Goal: Information Seeking & Learning: Learn about a topic

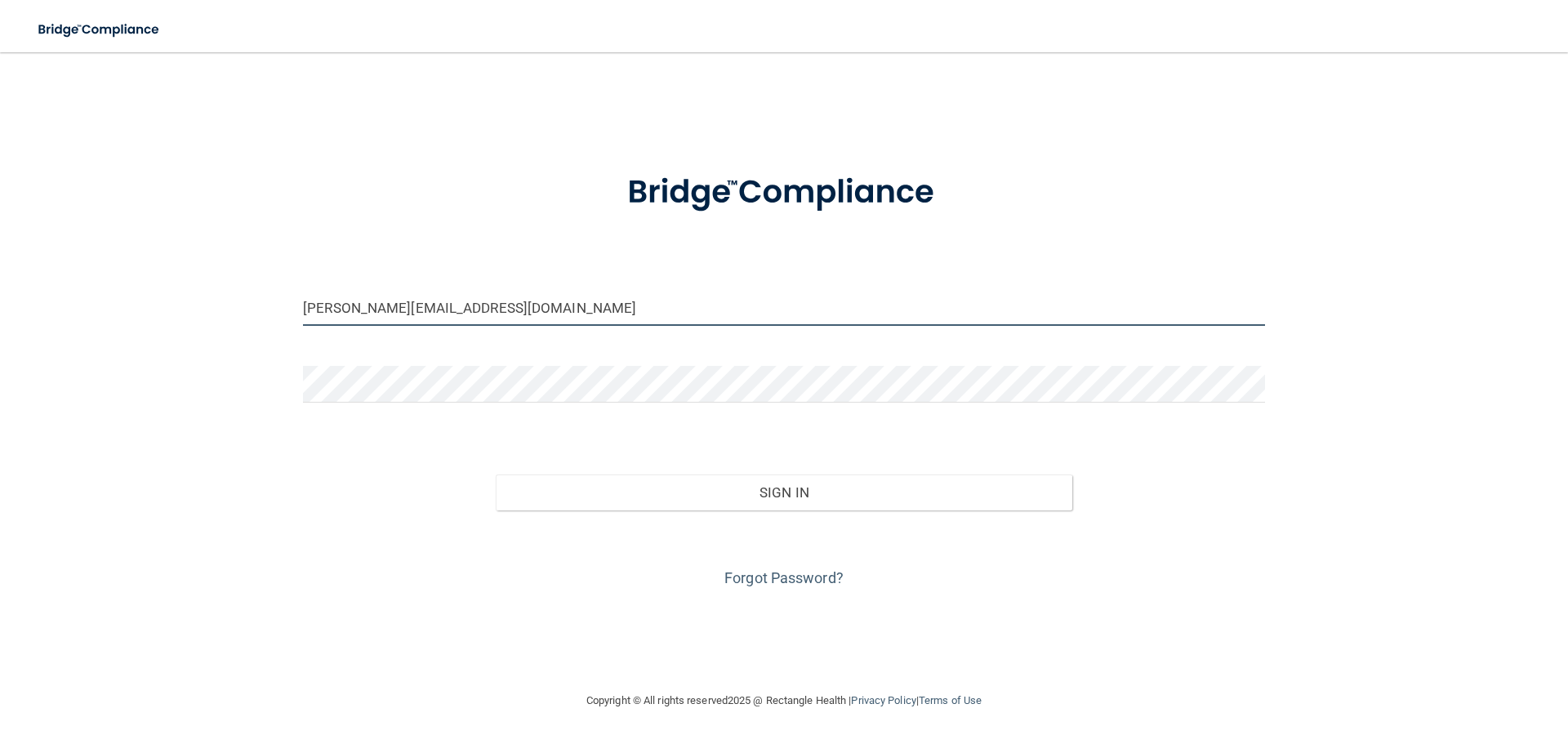
click at [481, 304] on input "mandy@rasidds.com" at bounding box center [784, 308] width 962 height 37
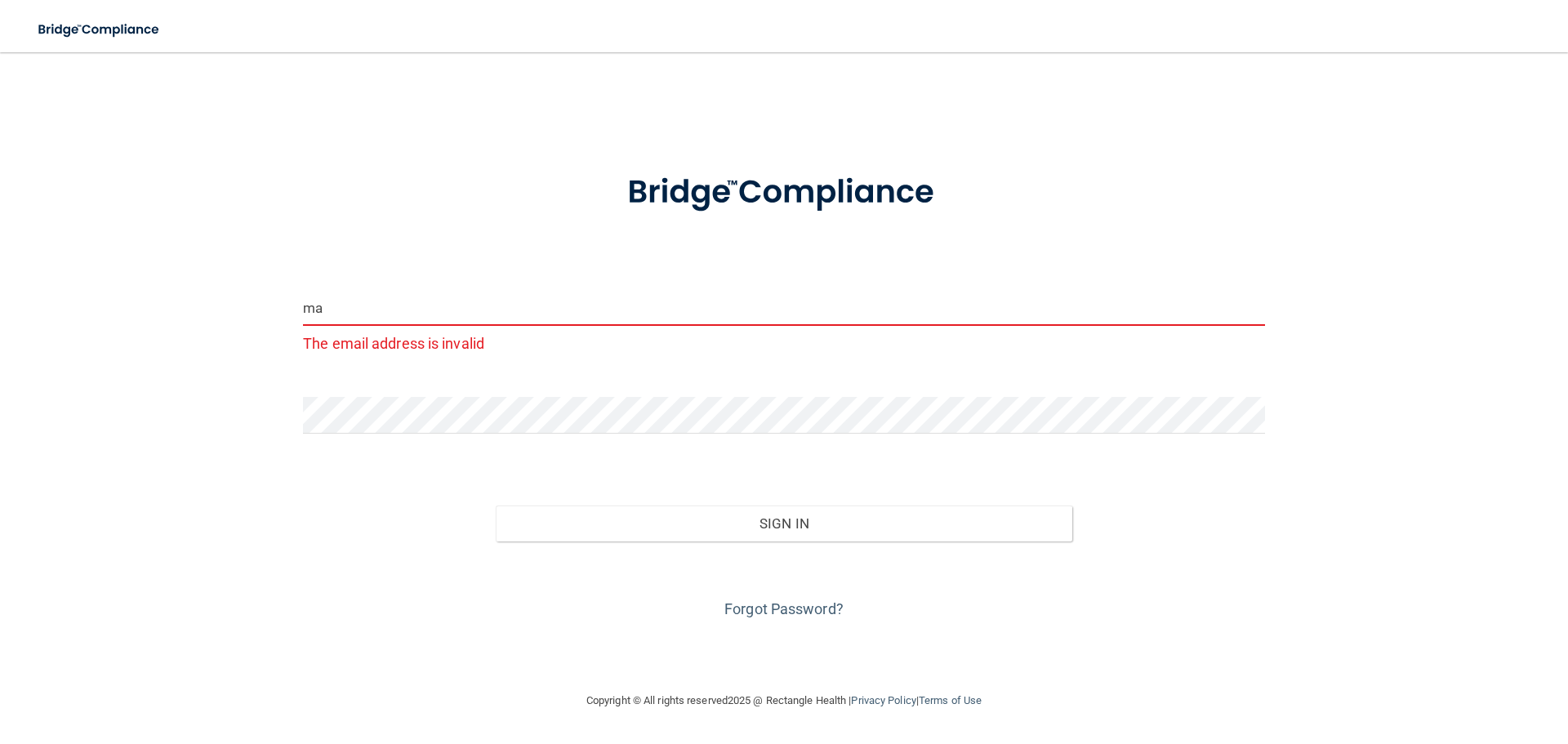
type input "m"
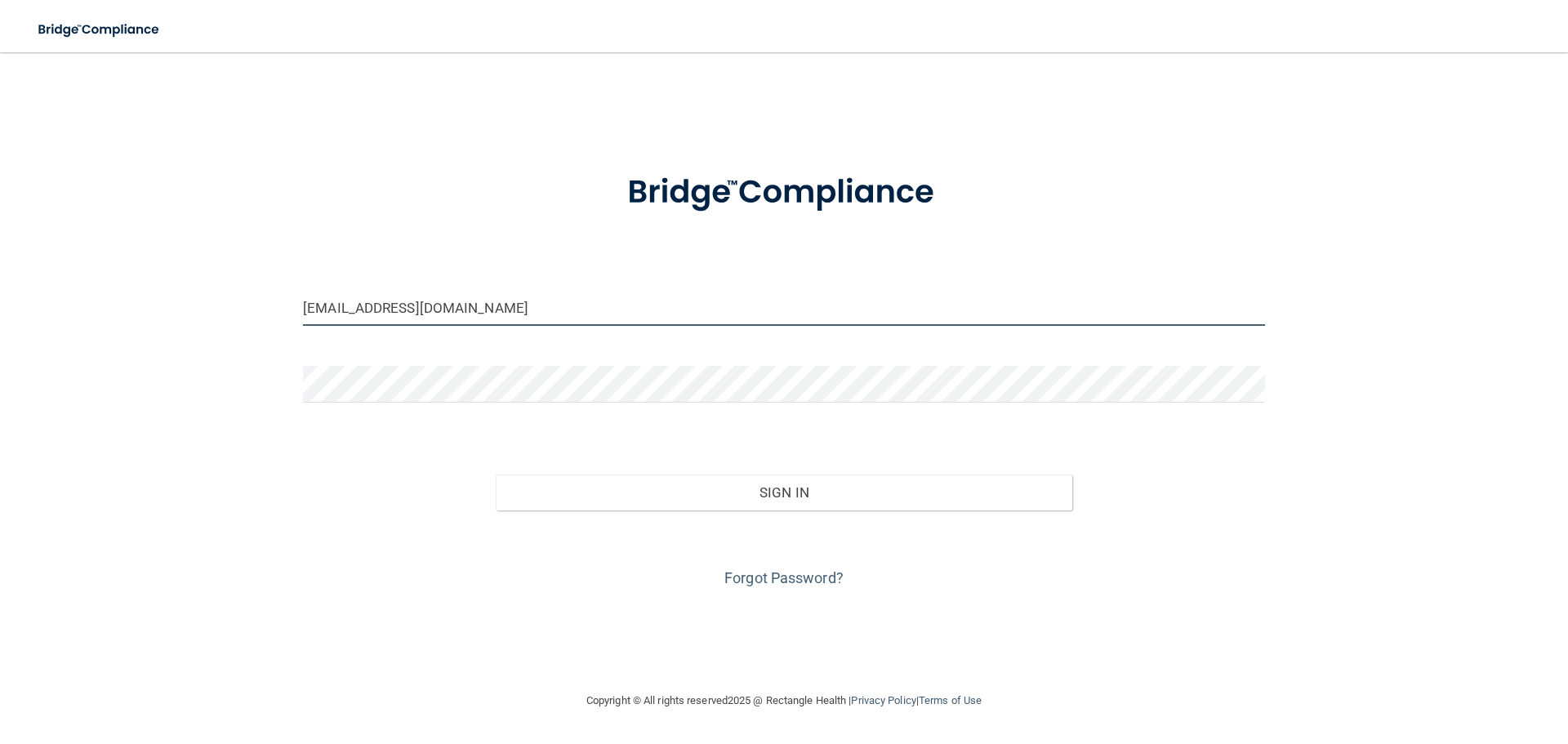
type input "[EMAIL_ADDRESS][DOMAIN_NAME]"
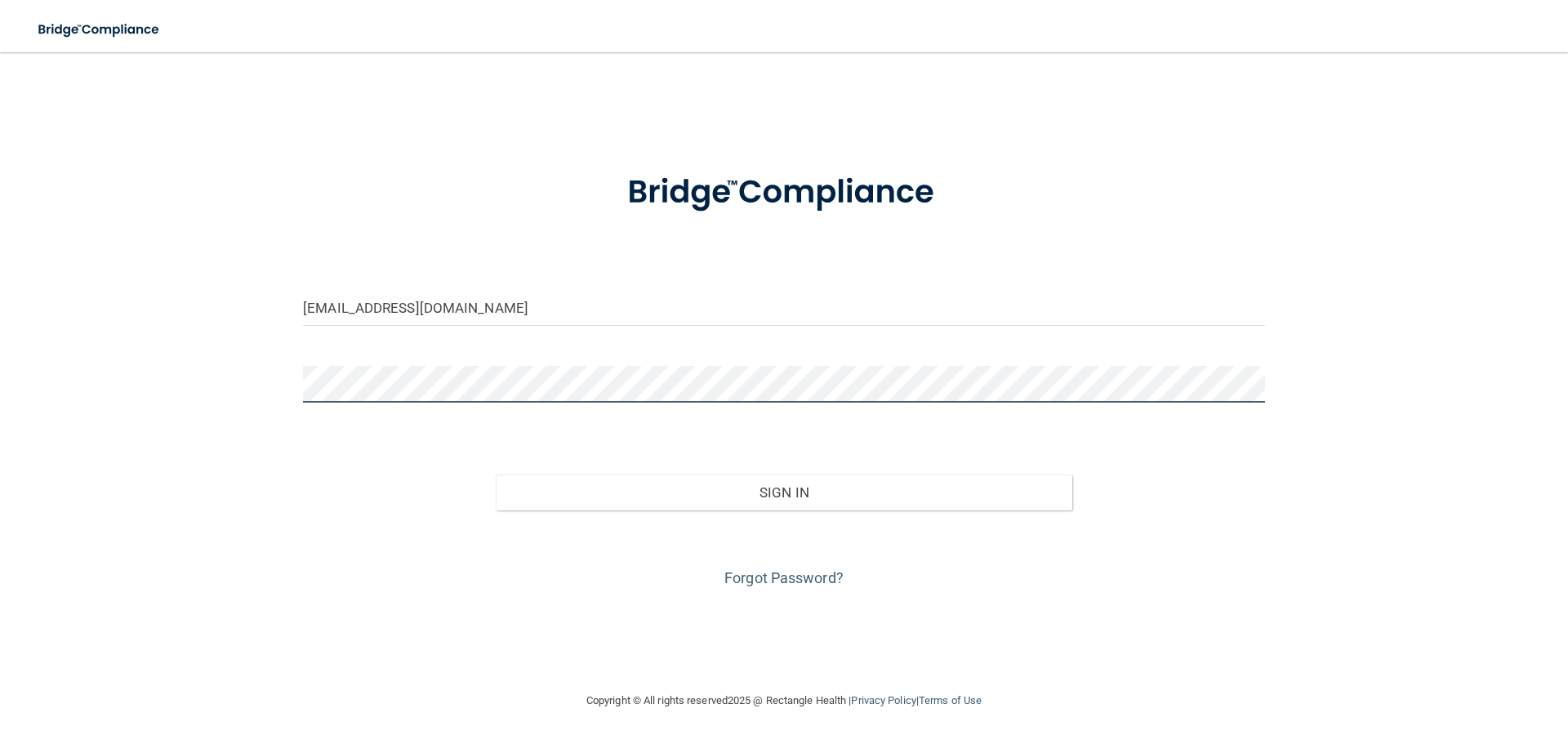
click at [495, 475] on button "Sign In" at bounding box center [784, 492] width 577 height 36
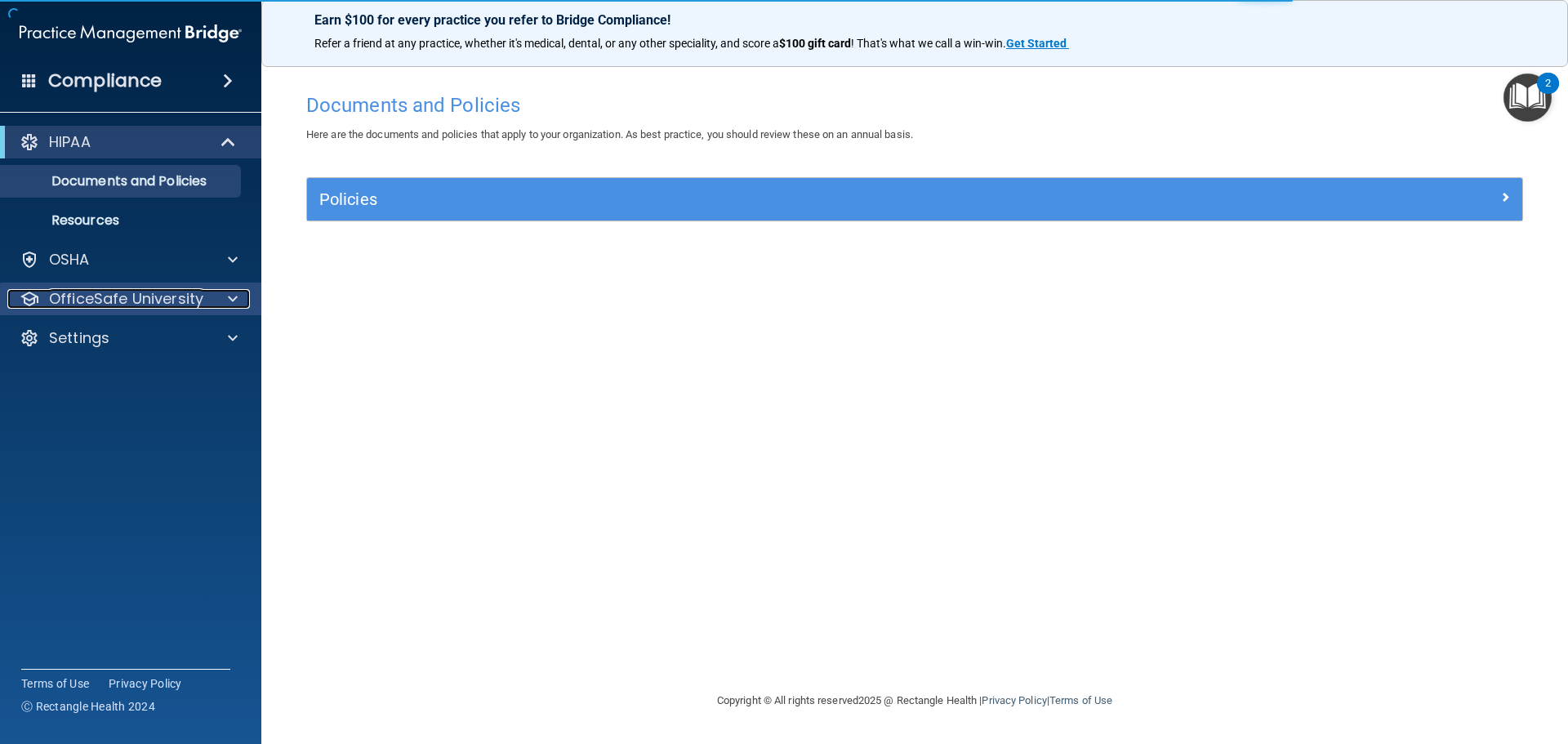
click at [90, 299] on p "OfficeSafe University" at bounding box center [126, 299] width 155 height 20
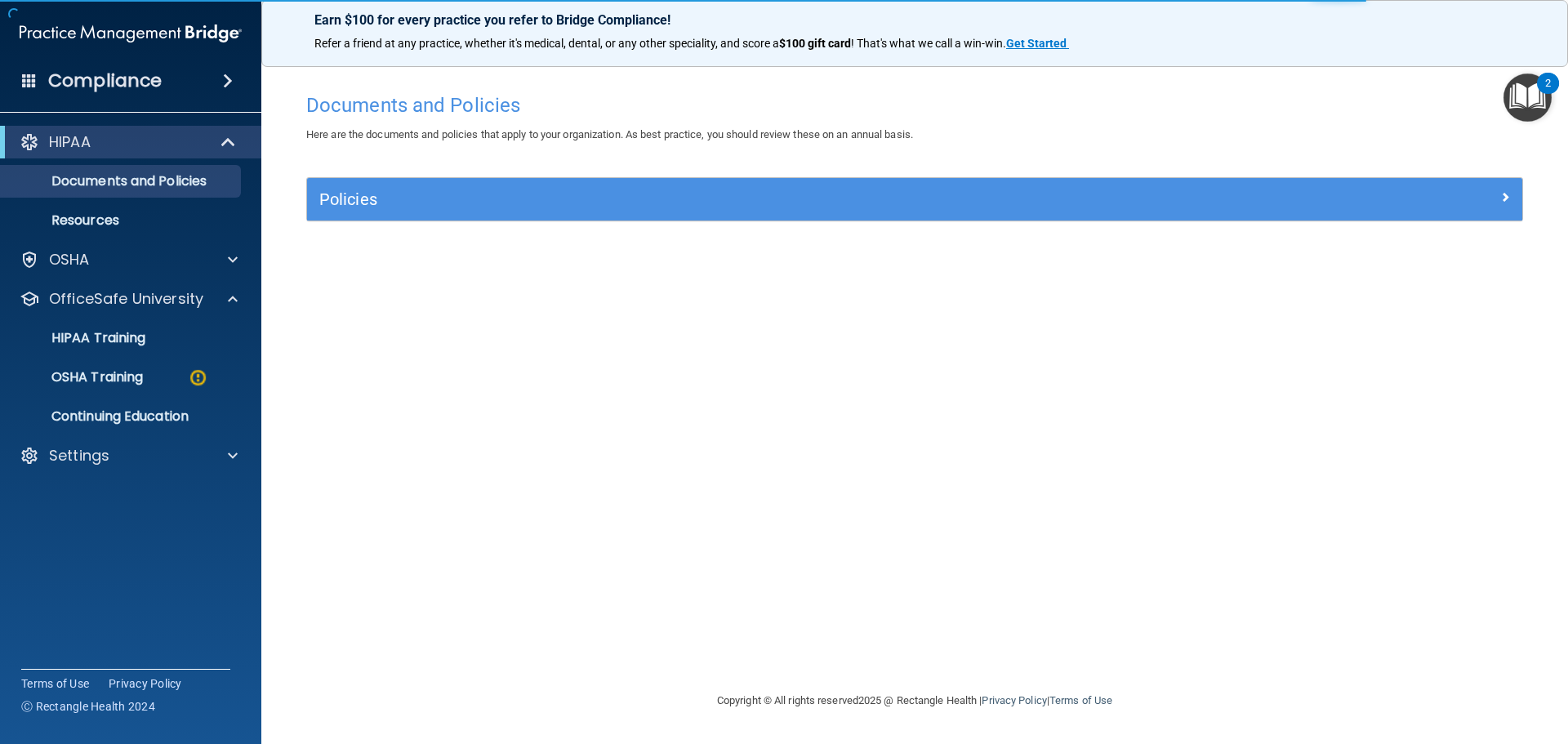
click at [116, 394] on ul "HIPAA Training OSHA Training Continuing Education" at bounding box center [131, 374] width 296 height 117
click at [113, 382] on p "OSHA Training" at bounding box center [76, 377] width 132 height 17
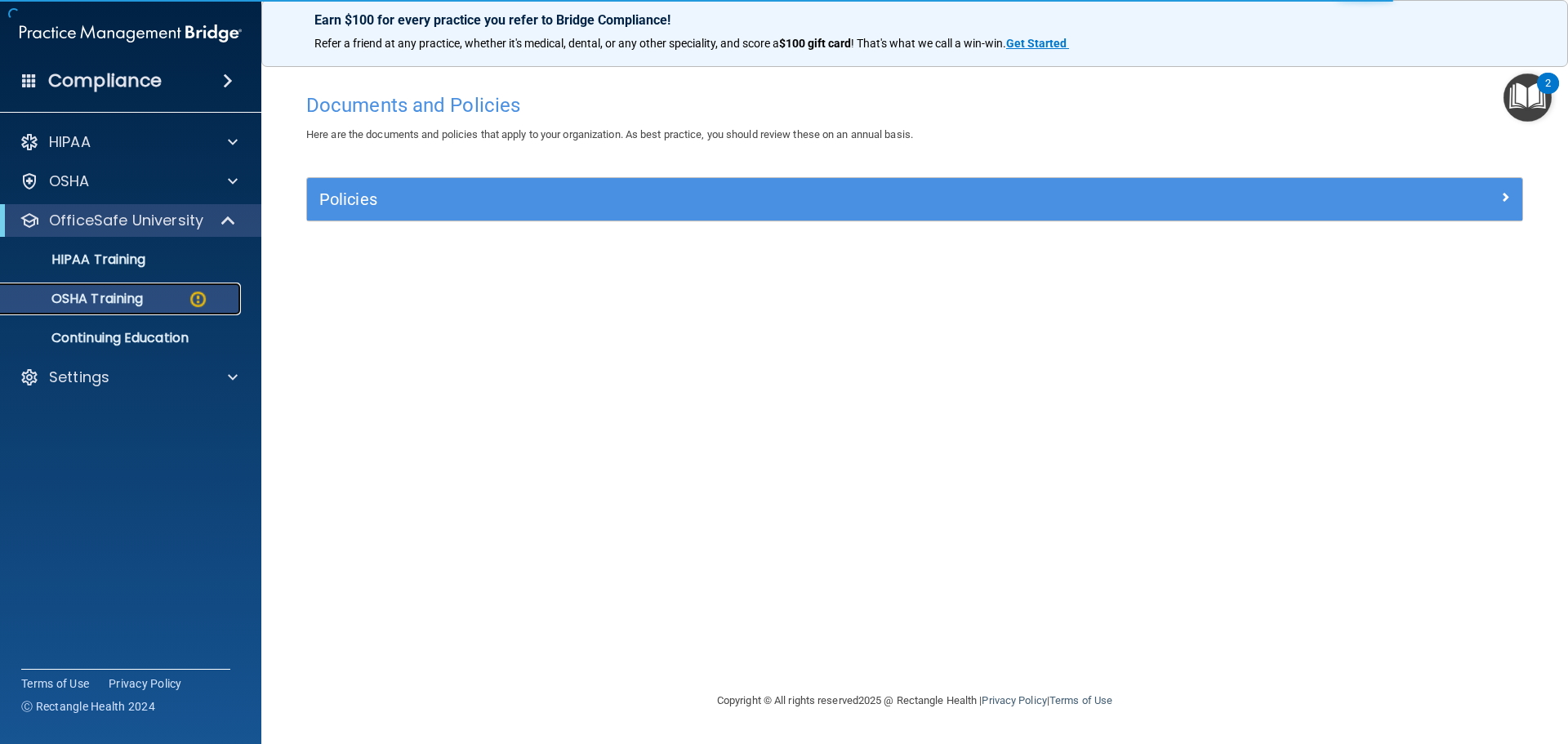
click at [202, 301] on img at bounding box center [197, 299] width 20 height 20
click at [91, 284] on link "OSHA Training" at bounding box center [112, 299] width 257 height 33
click at [92, 299] on p "OSHA Training" at bounding box center [76, 299] width 132 height 17
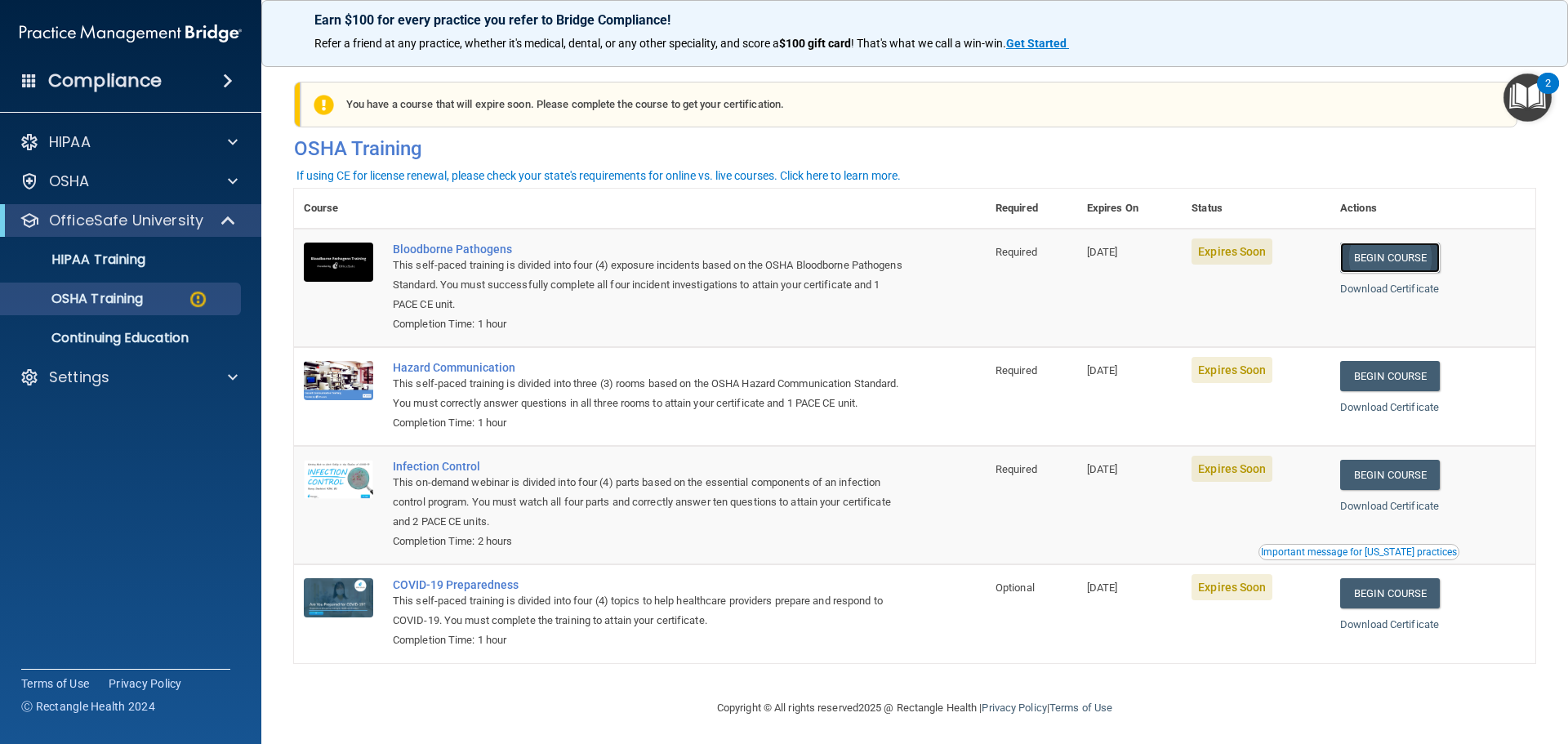
click at [1406, 249] on link "Begin Course" at bounding box center [1390, 257] width 100 height 30
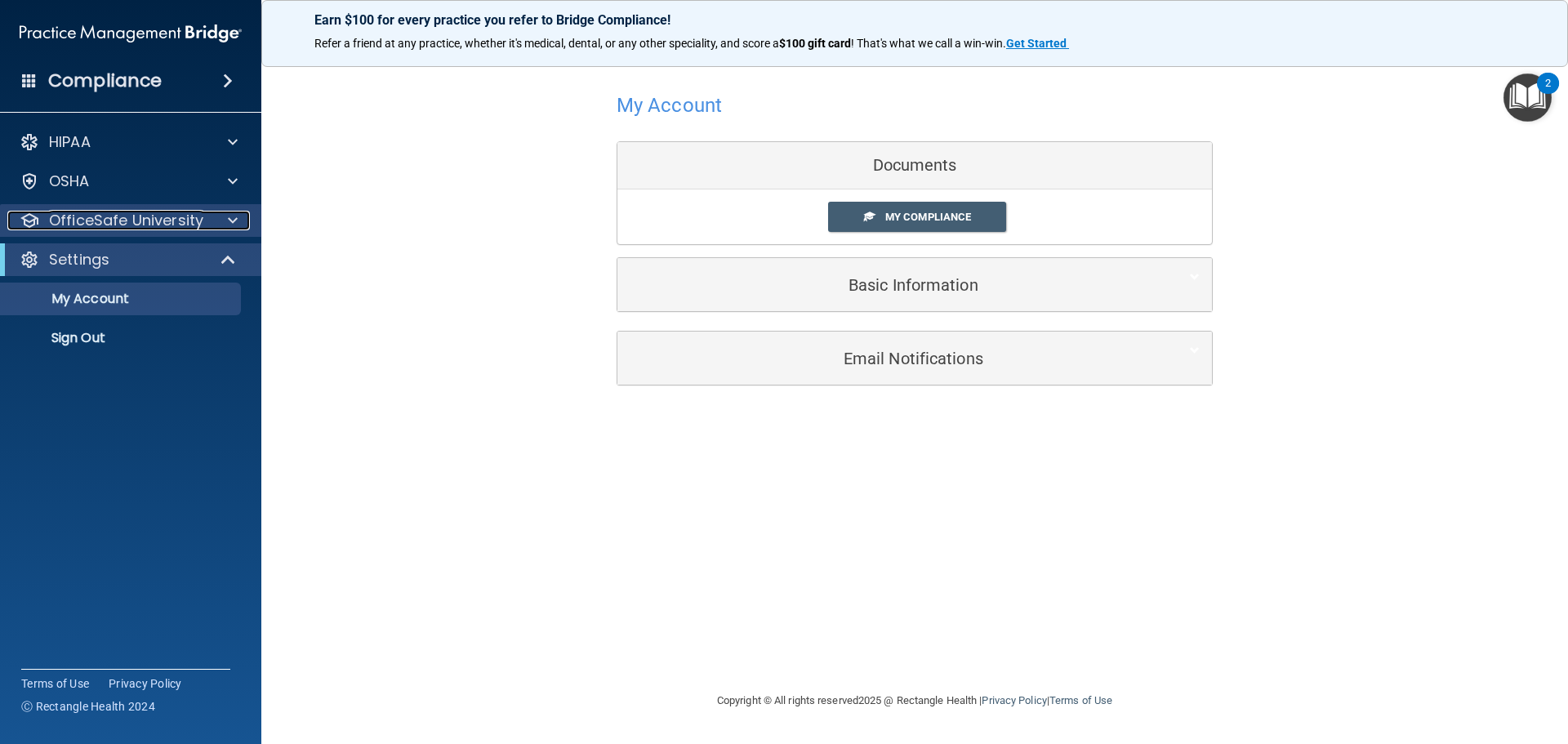
click at [93, 223] on p "OfficeSafe University" at bounding box center [126, 220] width 155 height 20
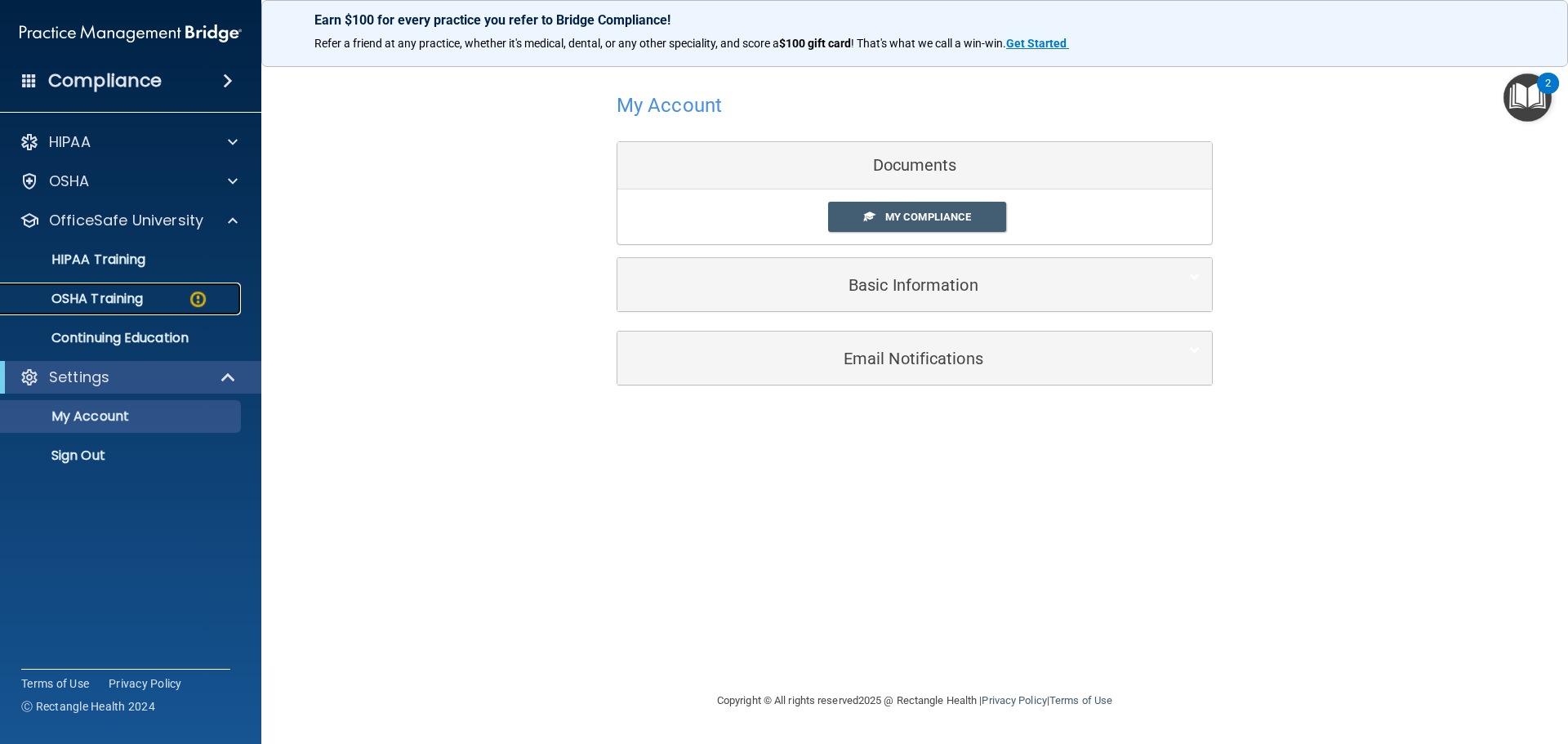
click at [117, 296] on p "OSHA Training" at bounding box center [76, 299] width 132 height 17
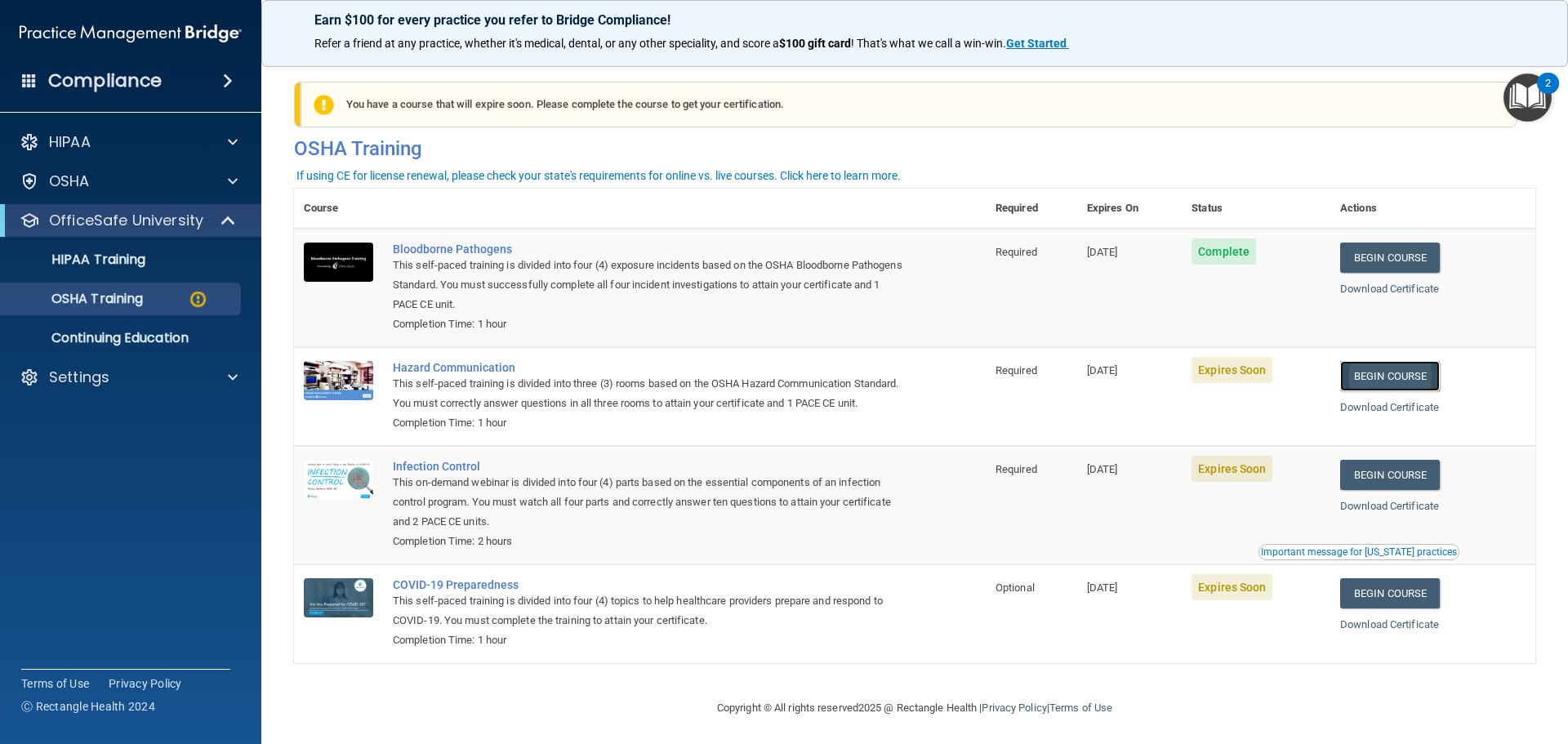
click at [1380, 377] on link "Begin Course" at bounding box center [1390, 375] width 100 height 30
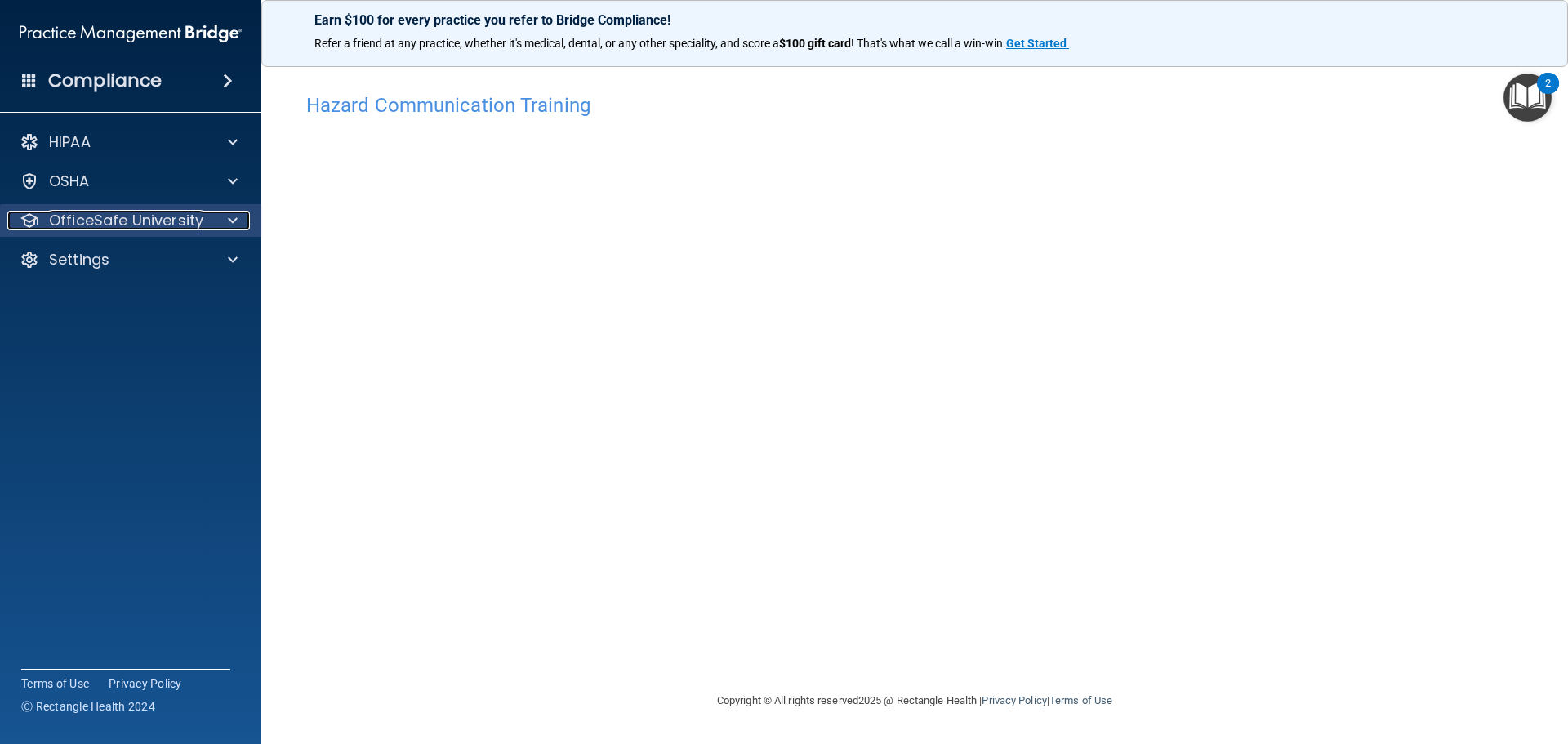
click at [131, 224] on p "OfficeSafe University" at bounding box center [126, 220] width 155 height 20
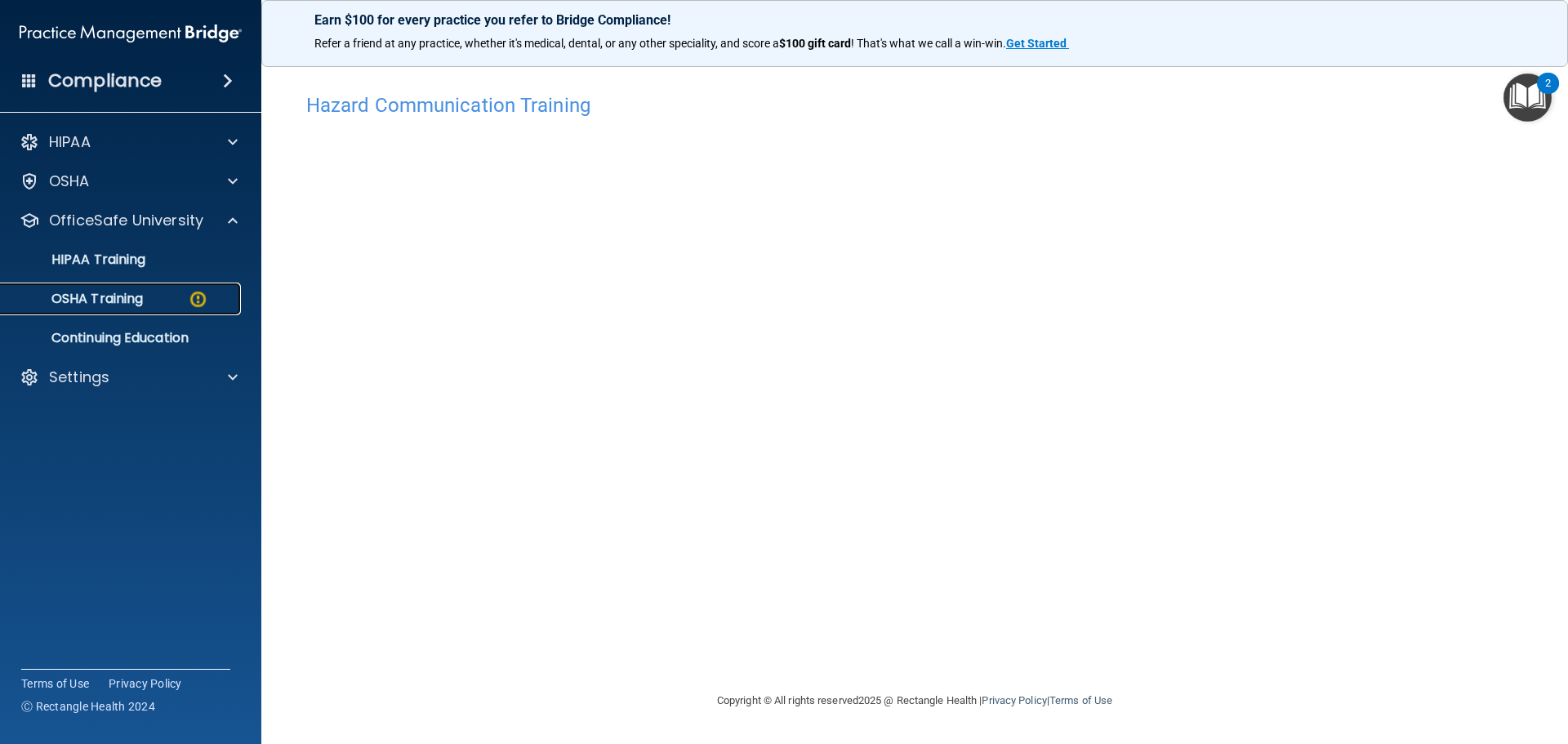
click at [116, 296] on p "OSHA Training" at bounding box center [76, 299] width 132 height 17
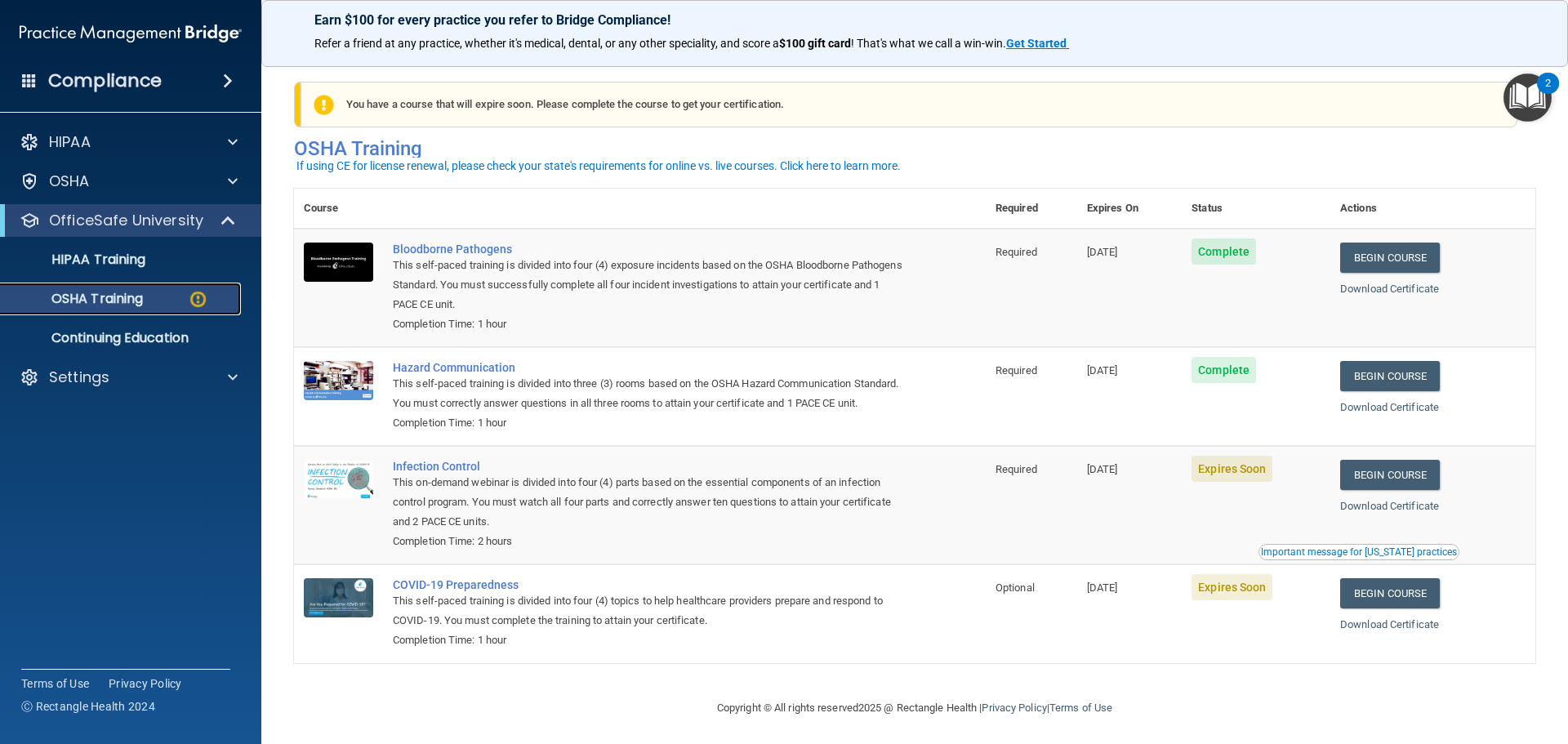
scroll to position [27, 0]
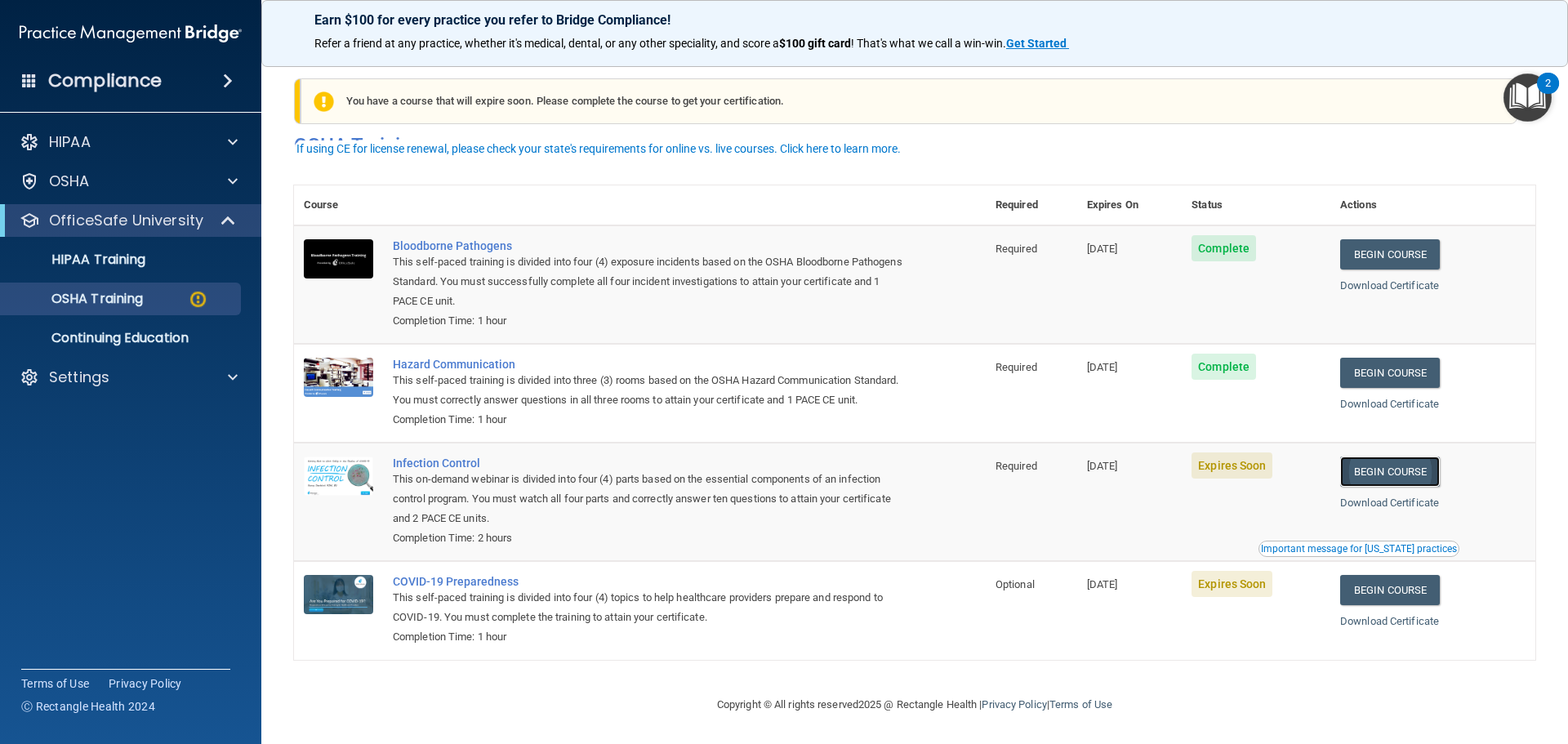
click at [1394, 472] on link "Begin Course" at bounding box center [1390, 471] width 100 height 30
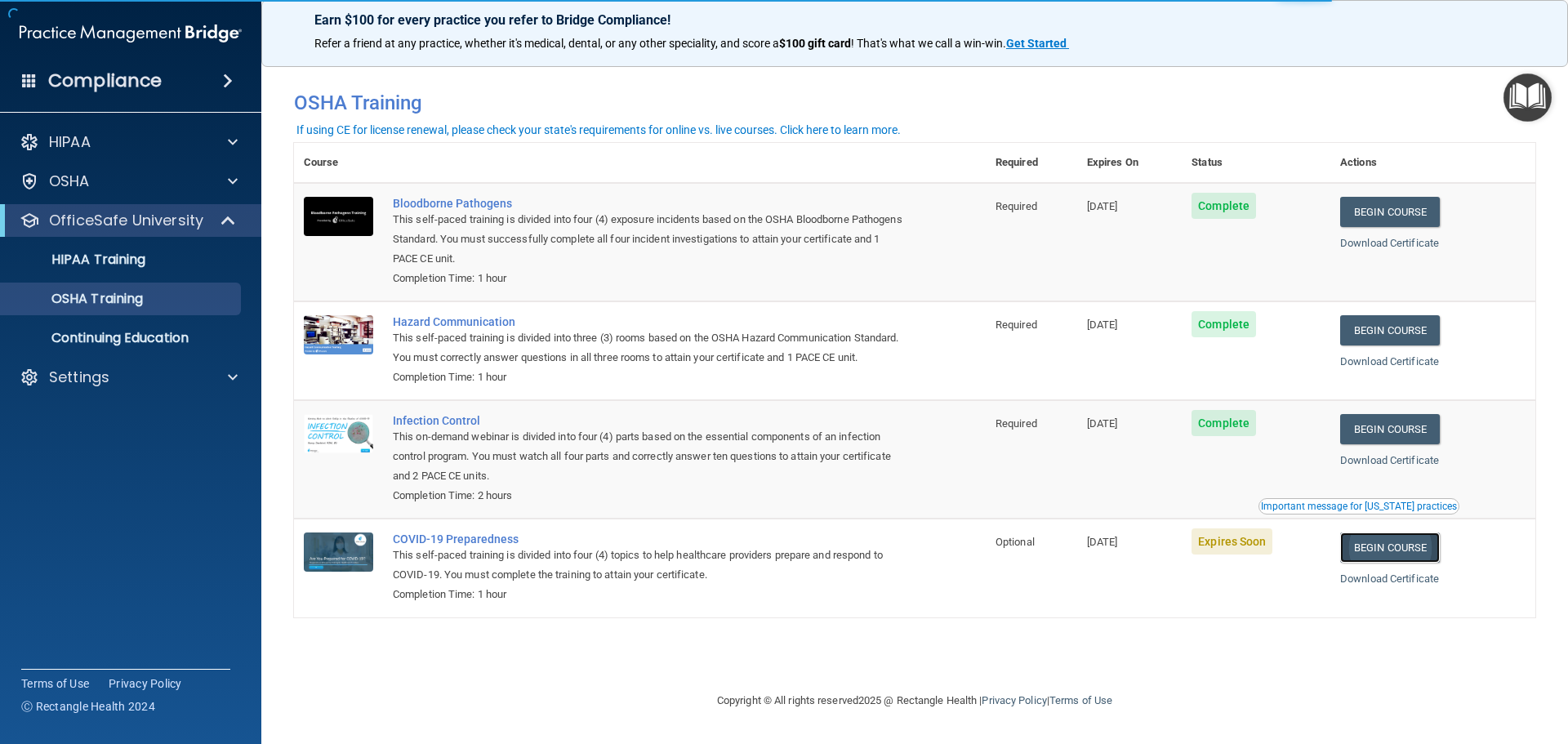
click at [1425, 555] on link "Begin Course" at bounding box center [1390, 548] width 100 height 30
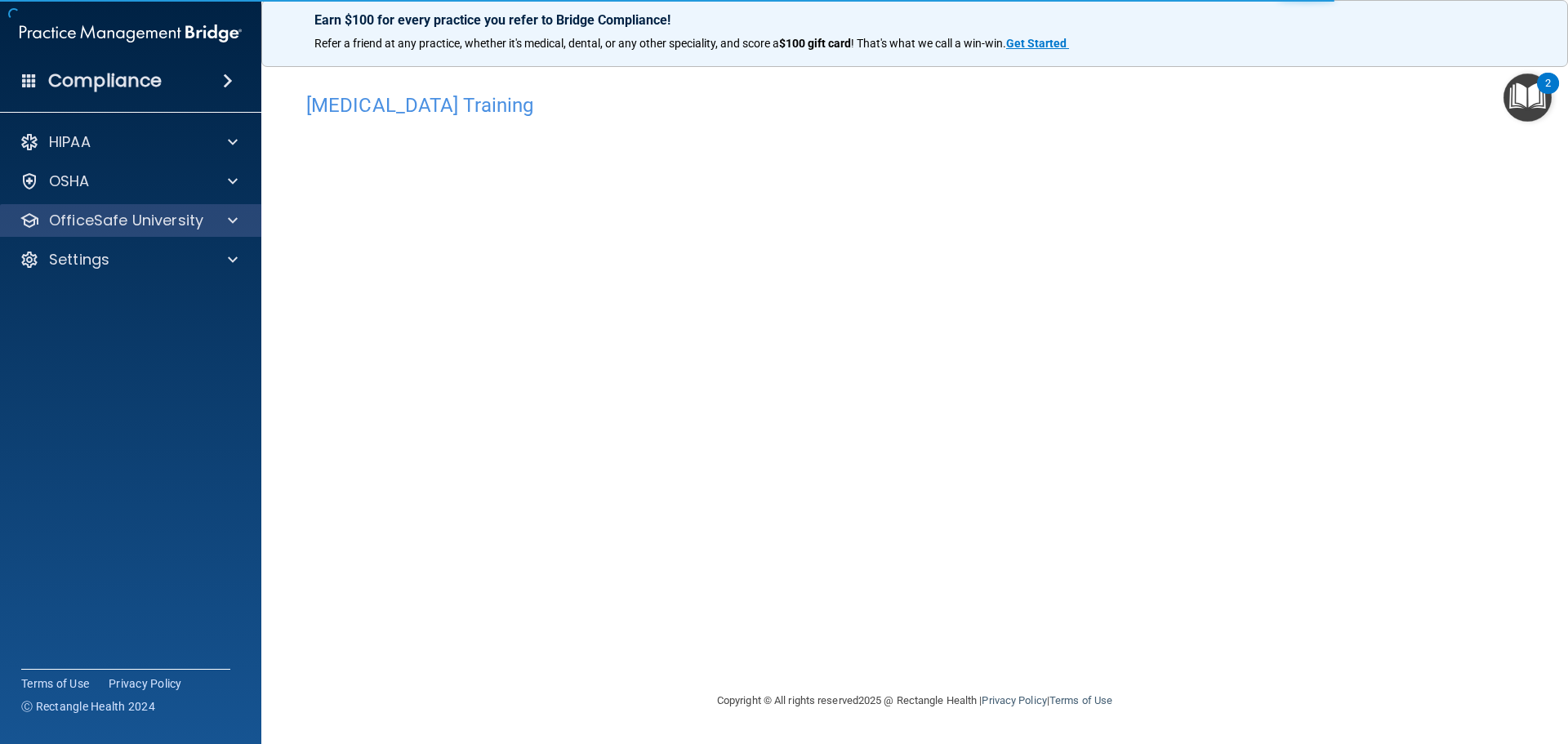
click at [76, 205] on div "OfficeSafe University" at bounding box center [131, 221] width 262 height 33
click at [77, 214] on p "OfficeSafe University" at bounding box center [126, 220] width 155 height 20
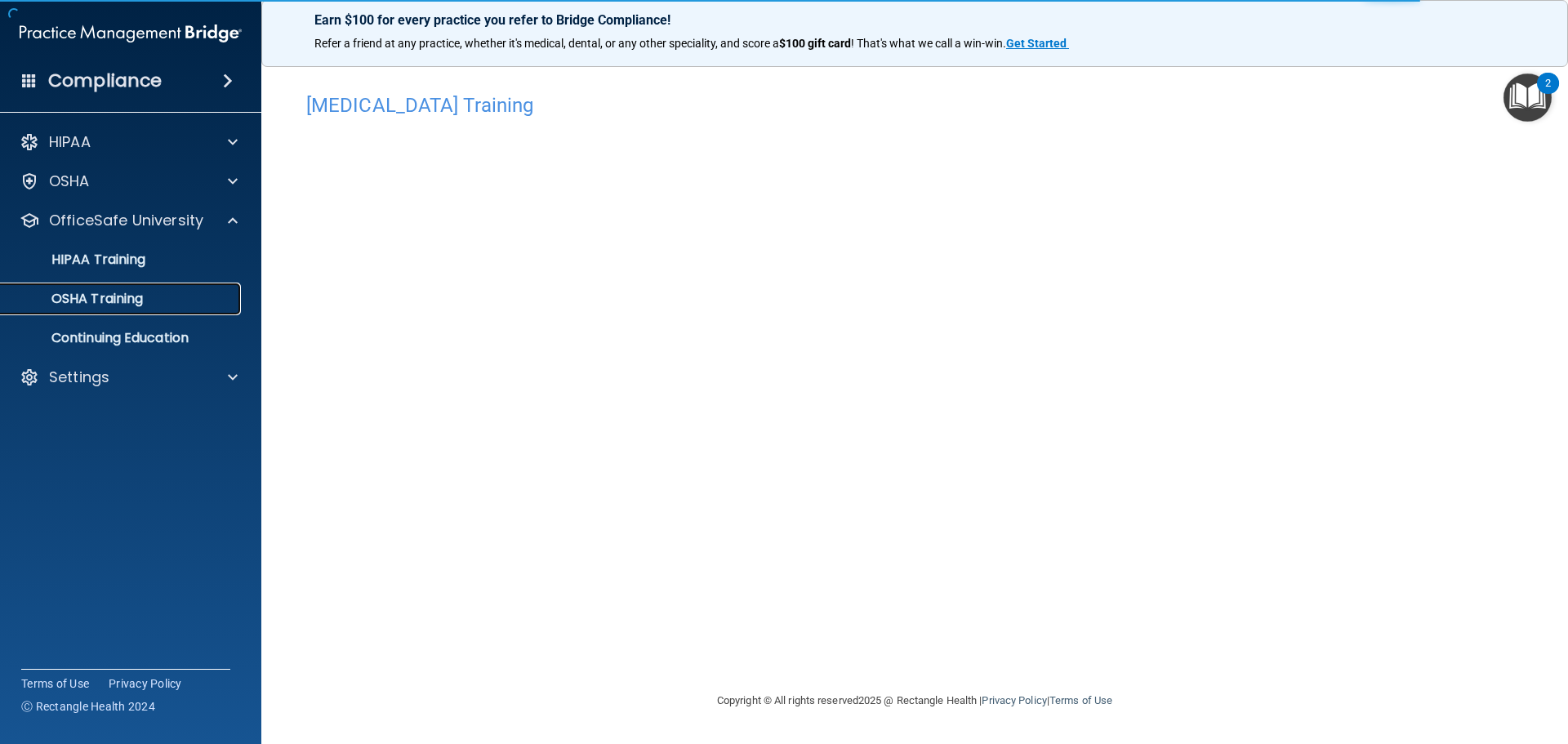
click at [97, 309] on link "OSHA Training" at bounding box center [112, 299] width 257 height 33
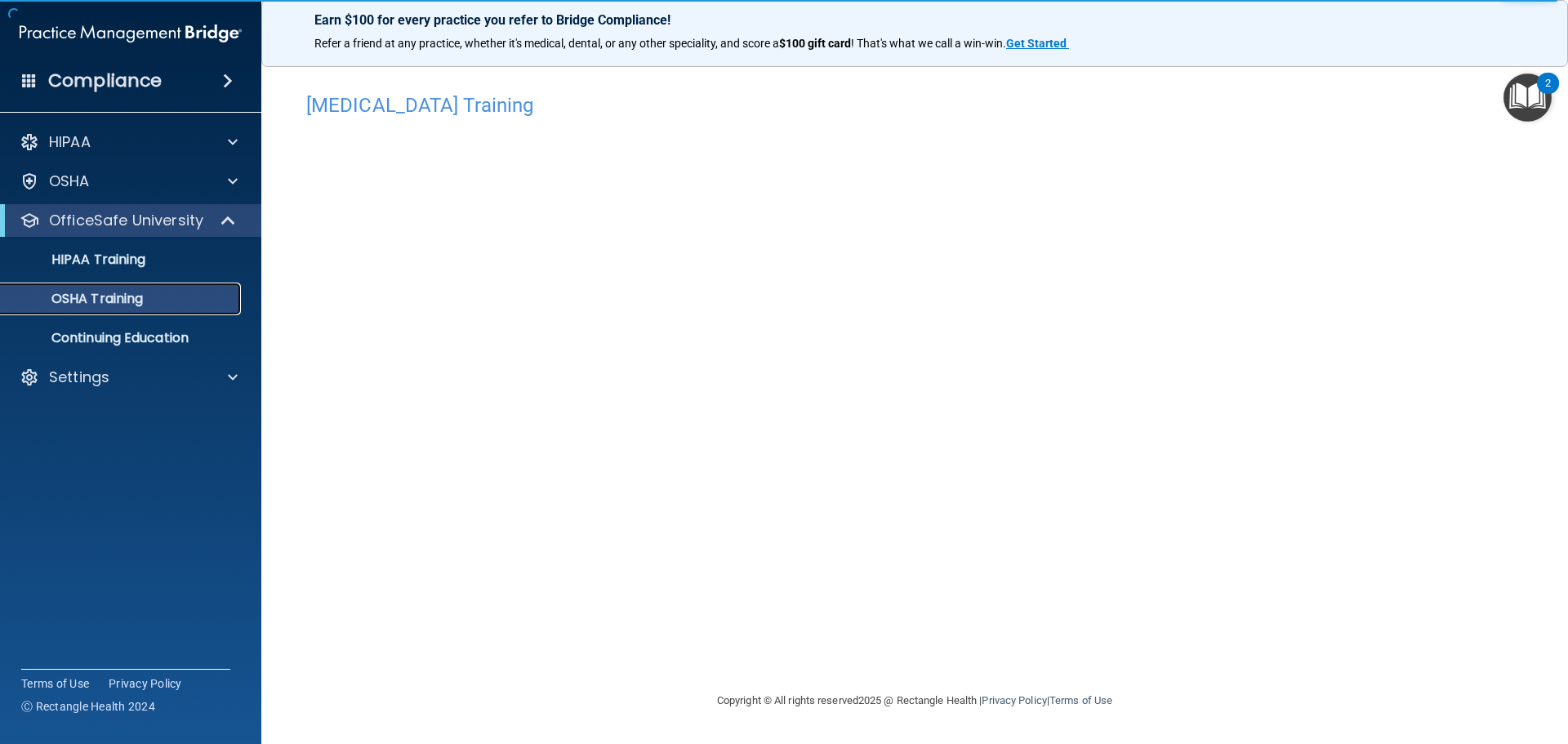
click at [133, 296] on p "OSHA Training" at bounding box center [76, 299] width 132 height 17
